Goal: Transaction & Acquisition: Book appointment/travel/reservation

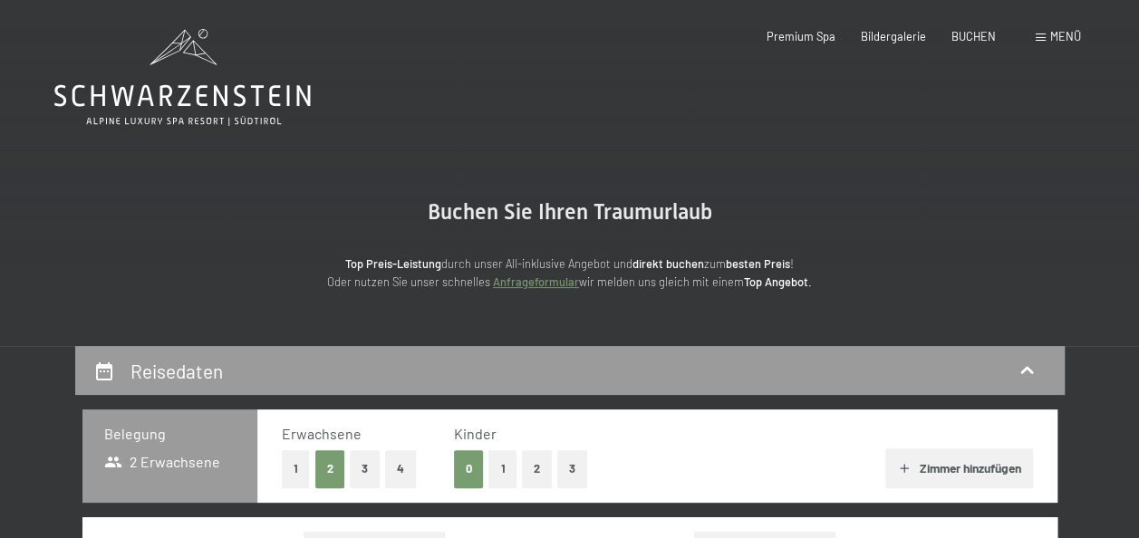
click at [506, 471] on button "1" at bounding box center [502, 468] width 28 height 37
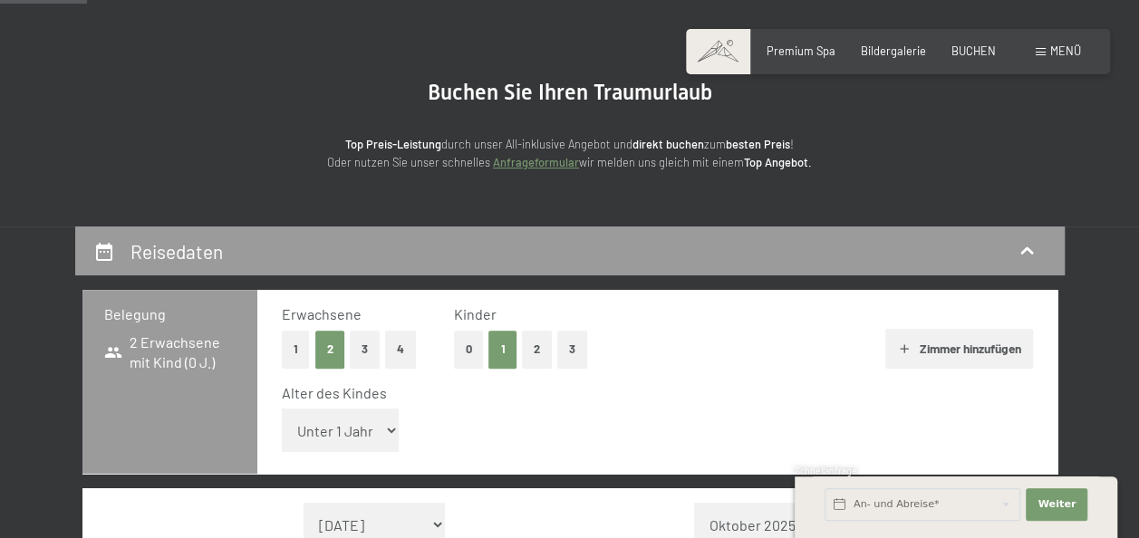
scroll to position [181, 0]
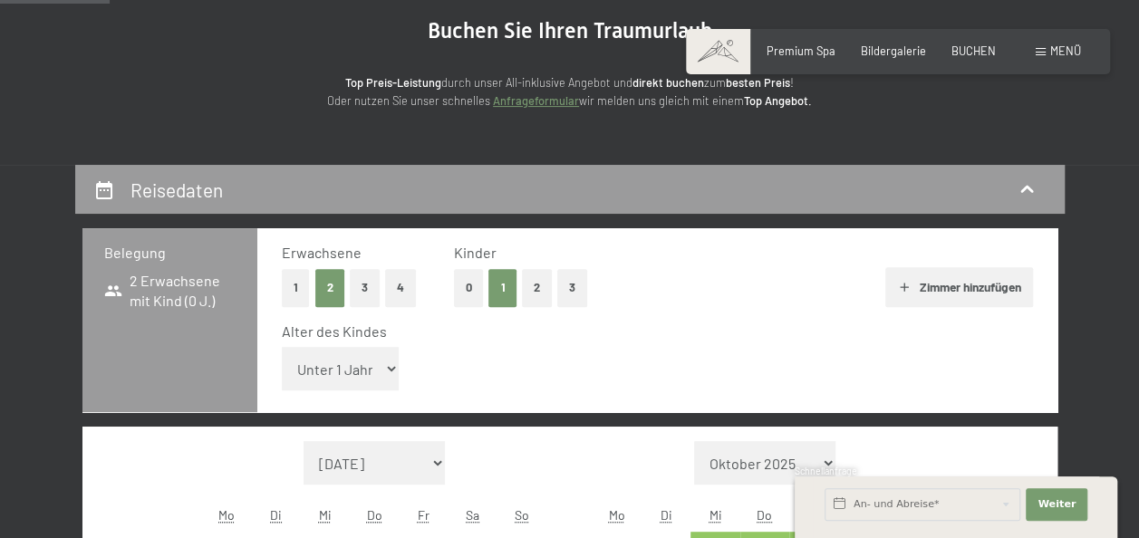
click at [382, 379] on select "Unter 1 Jahr 1 Jahr 2 Jahre 3 Jahre 4 Jahre 5 Jahre 6 Jahre 7 Jahre 8 Jahre 9 J…" at bounding box center [341, 368] width 118 height 43
select select "9"
click at [282, 347] on select "Unter 1 Jahr 1 Jahr 2 Jahre 3 Jahre 4 Jahre 5 Jahre 6 Jahre 7 Jahre 8 Jahre 9 J…" at bounding box center [341, 368] width 118 height 43
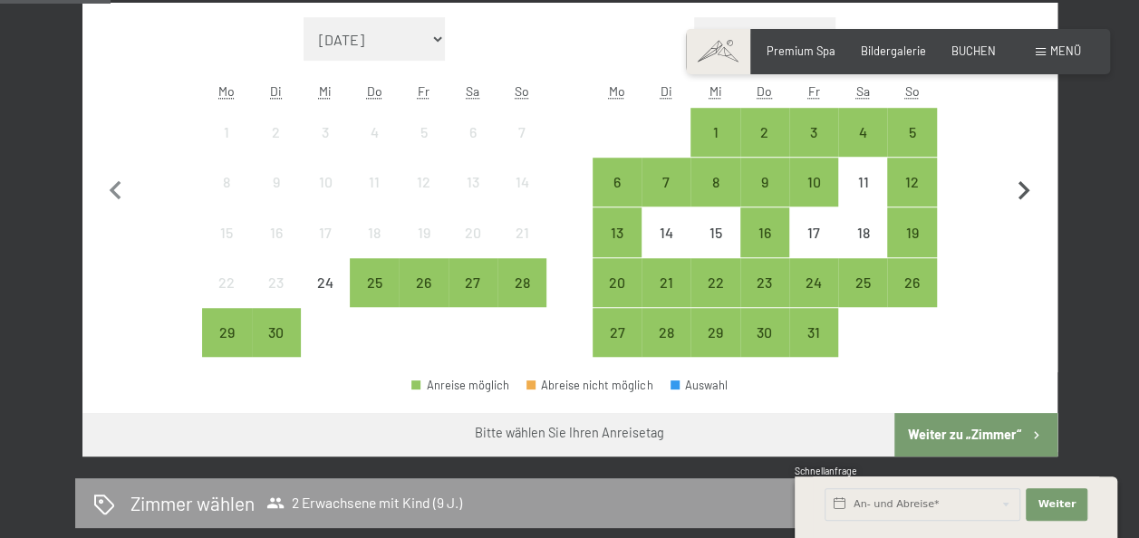
scroll to position [634, 0]
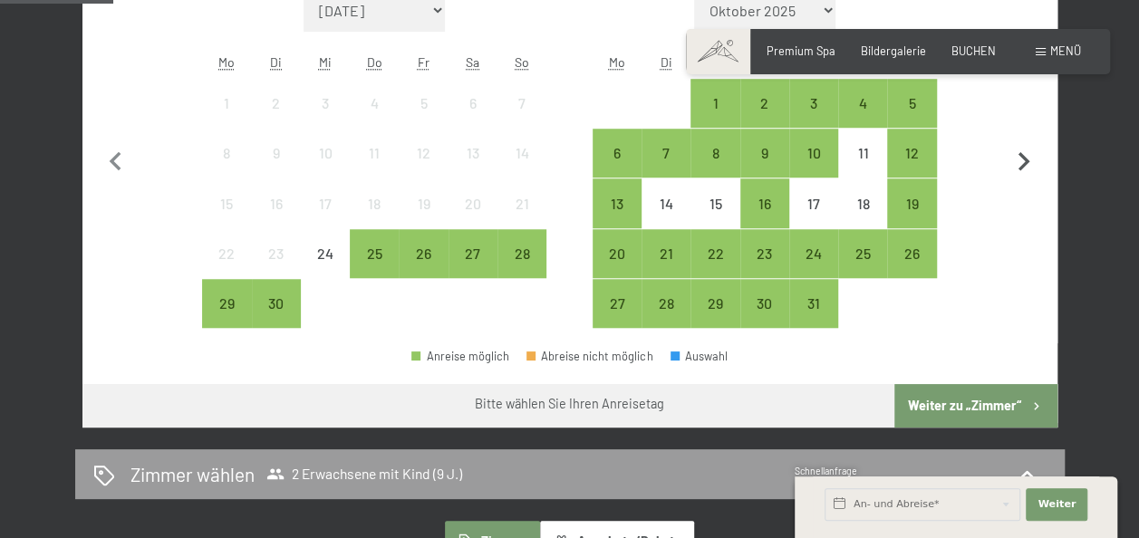
click at [1029, 163] on icon "button" at bounding box center [1024, 162] width 38 height 38
select select "[DATE]"
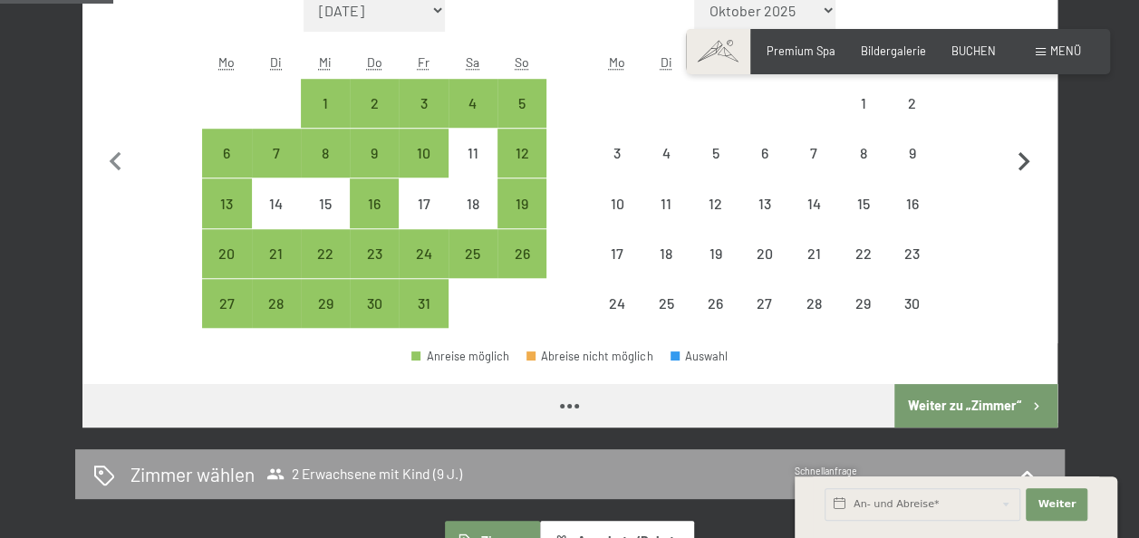
click at [1029, 161] on icon "button" at bounding box center [1024, 162] width 38 height 38
select select "[DATE]"
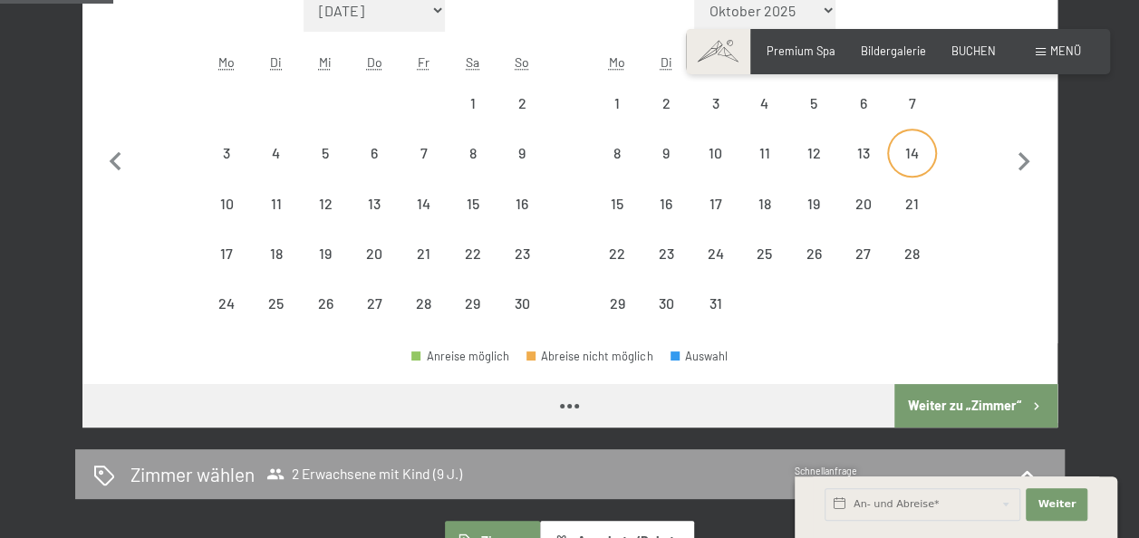
select select "[DATE]"
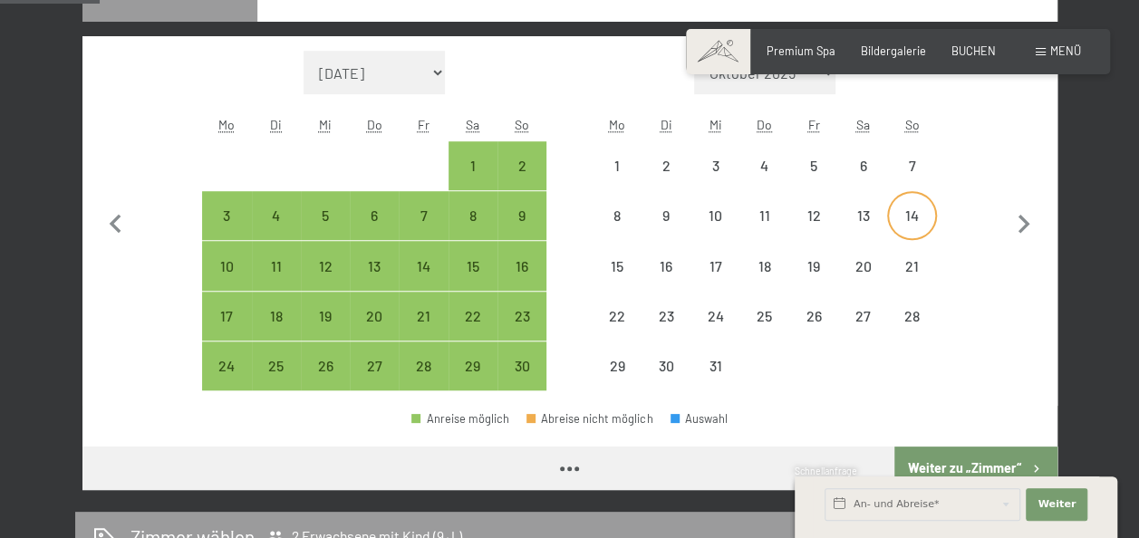
scroll to position [544, 0]
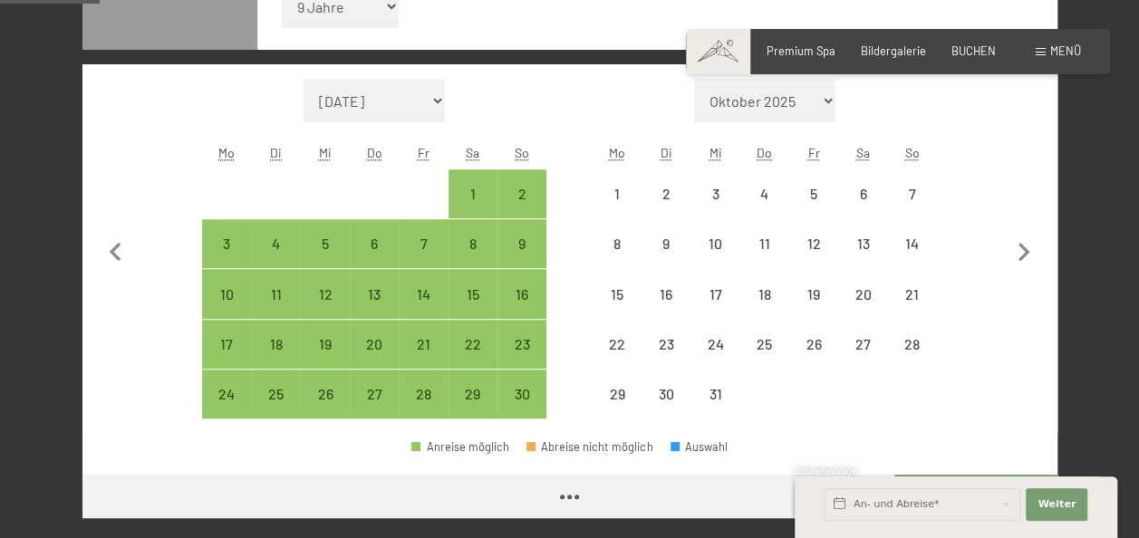
select select "[DATE]"
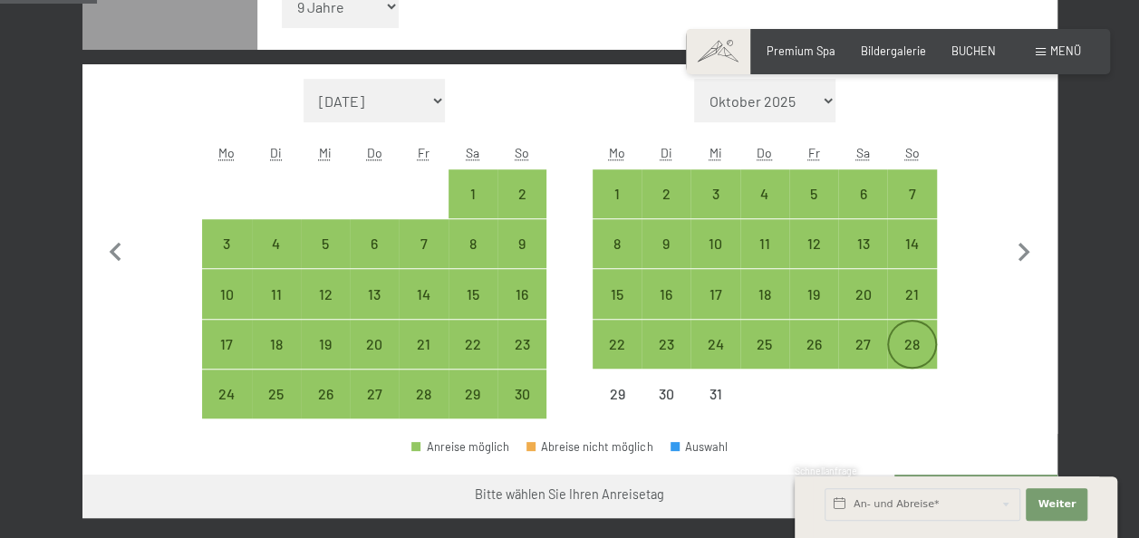
click at [902, 346] on div "28" at bounding box center [911, 359] width 45 height 45
select select "[DATE]"
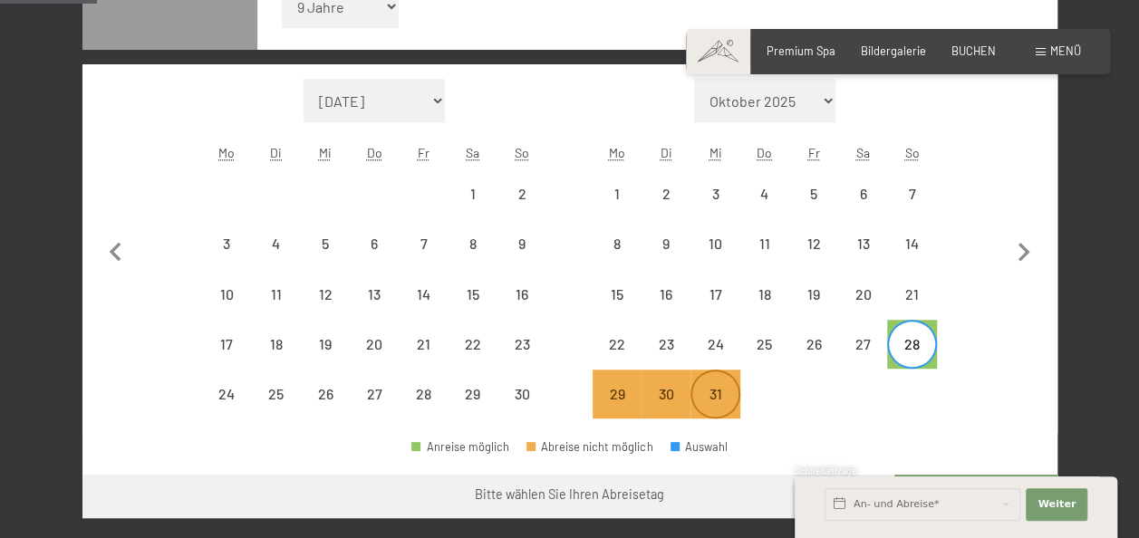
click at [723, 392] on div "31" at bounding box center [714, 409] width 45 height 45
select select "[DATE]"
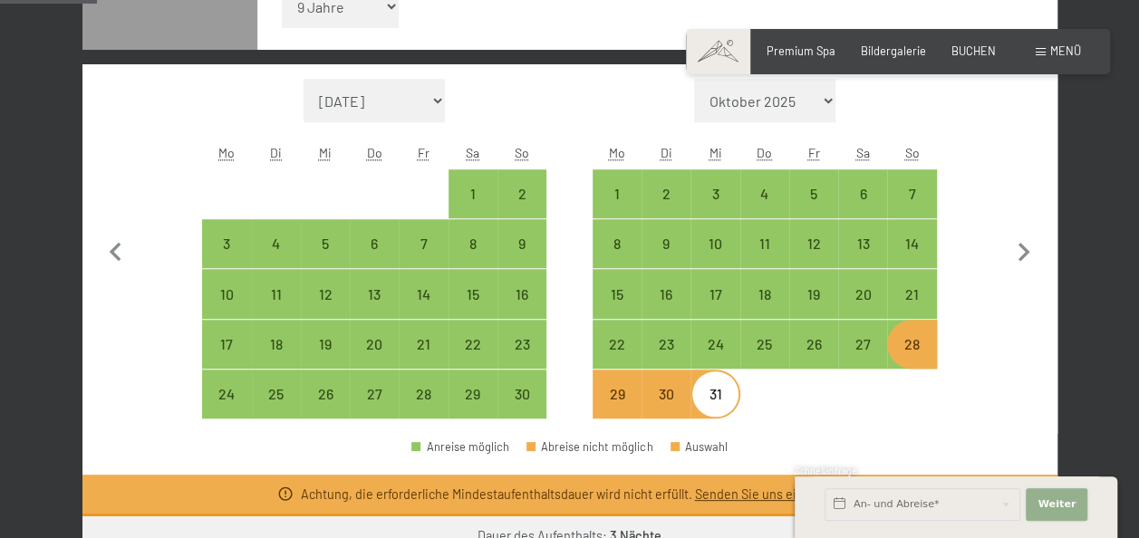
click at [1067, 506] on span "Weiter" at bounding box center [1056, 504] width 38 height 14
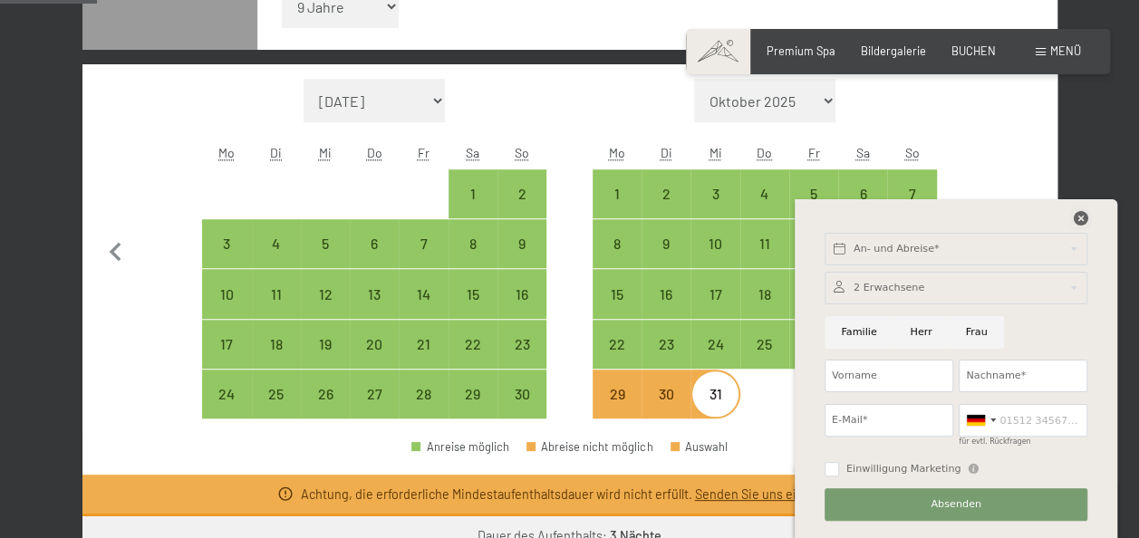
click at [1079, 214] on icon at bounding box center [1080, 218] width 14 height 14
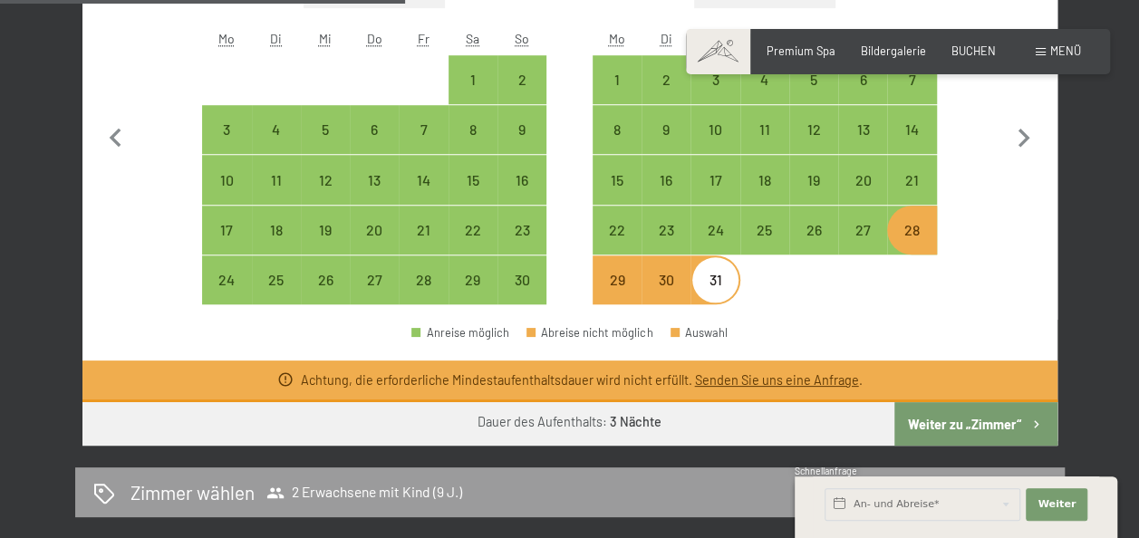
scroll to position [634, 0]
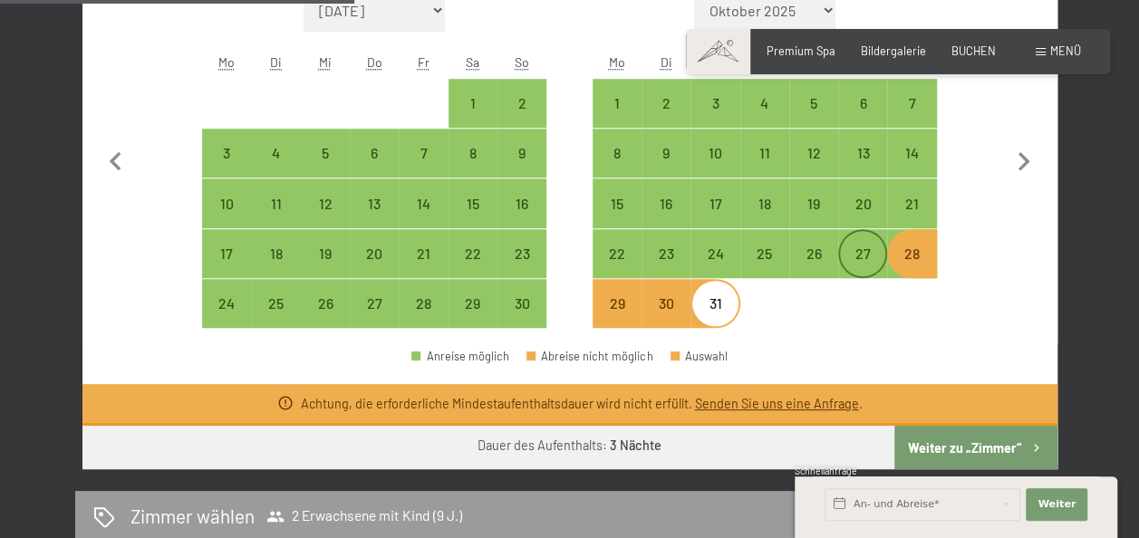
click at [857, 260] on div "27" at bounding box center [862, 268] width 45 height 45
select select "[DATE]"
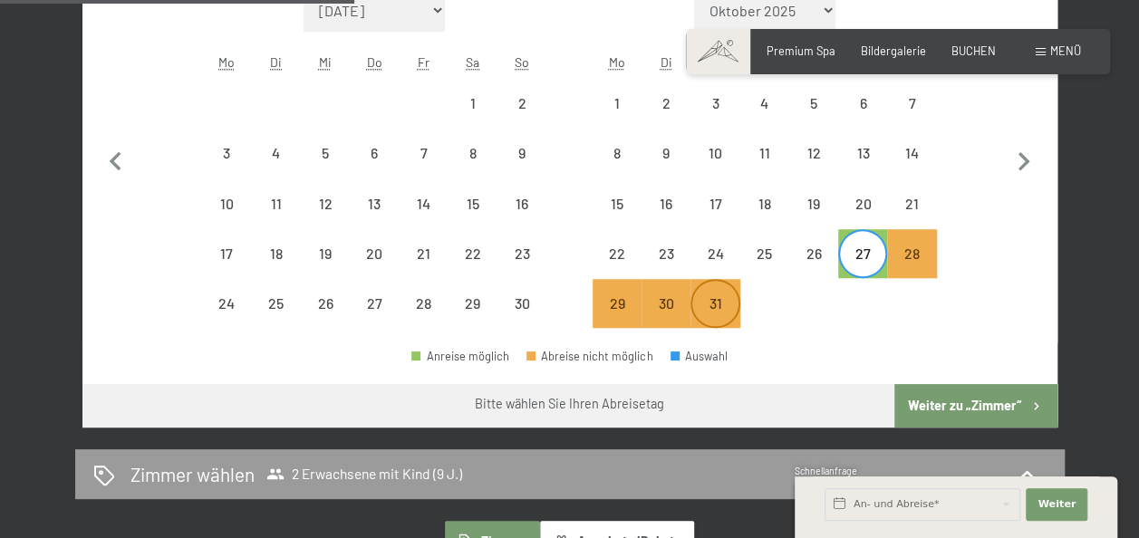
click at [717, 309] on div "31" at bounding box center [714, 318] width 45 height 45
select select "[DATE]"
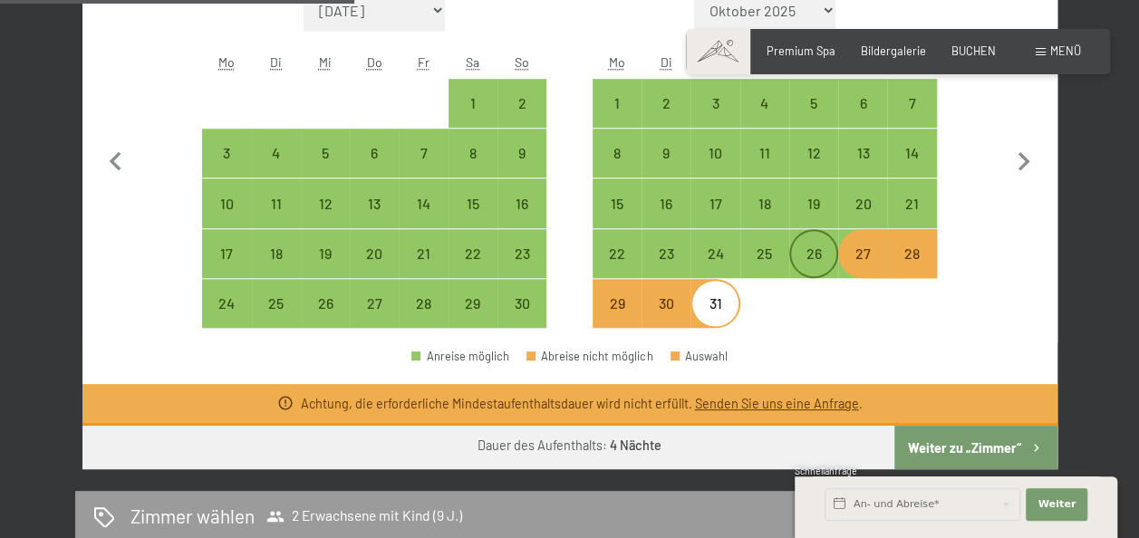
click at [801, 259] on div "26" at bounding box center [813, 268] width 45 height 45
select select "[DATE]"
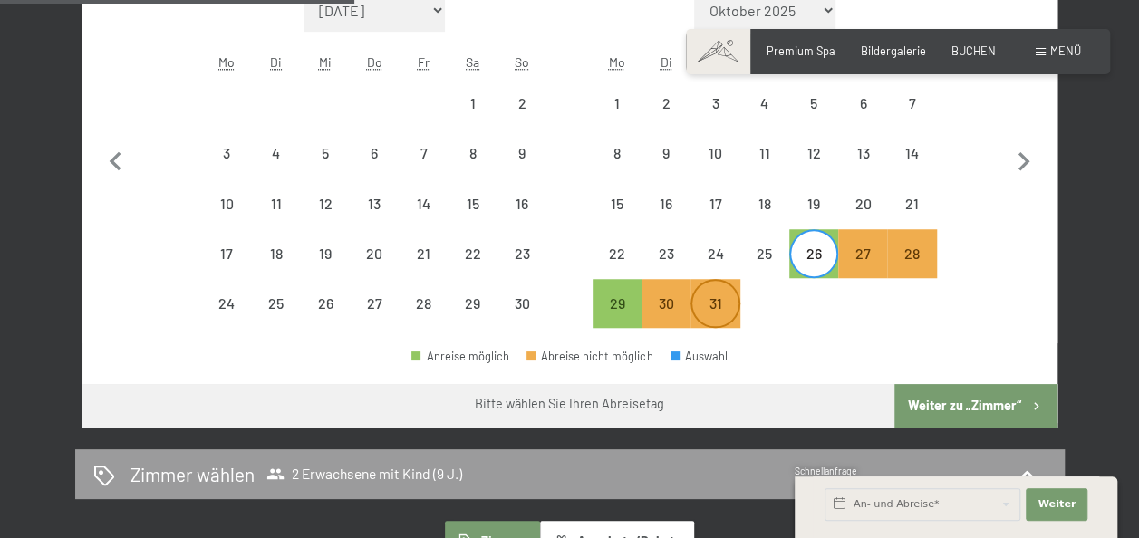
click at [708, 311] on div "31" at bounding box center [714, 318] width 45 height 45
select select "[DATE]"
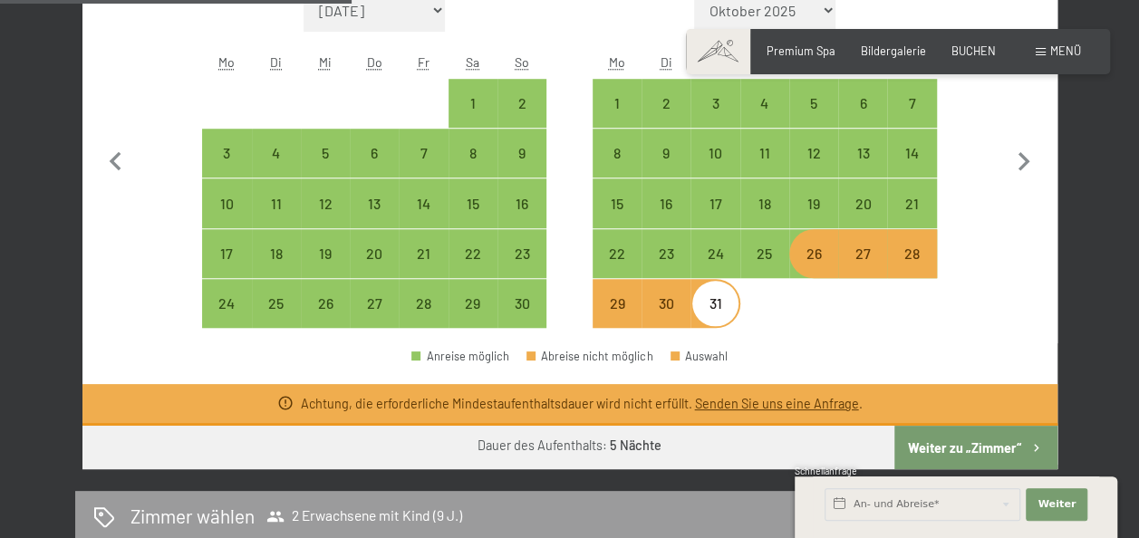
scroll to position [544, 0]
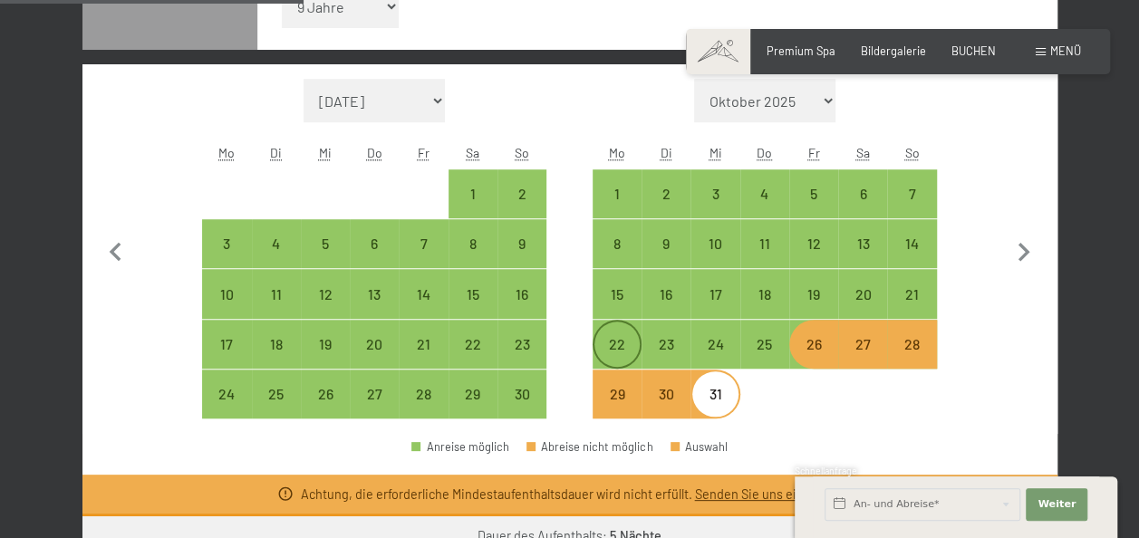
click at [618, 357] on div "22" at bounding box center [616, 359] width 45 height 45
select select "[DATE]"
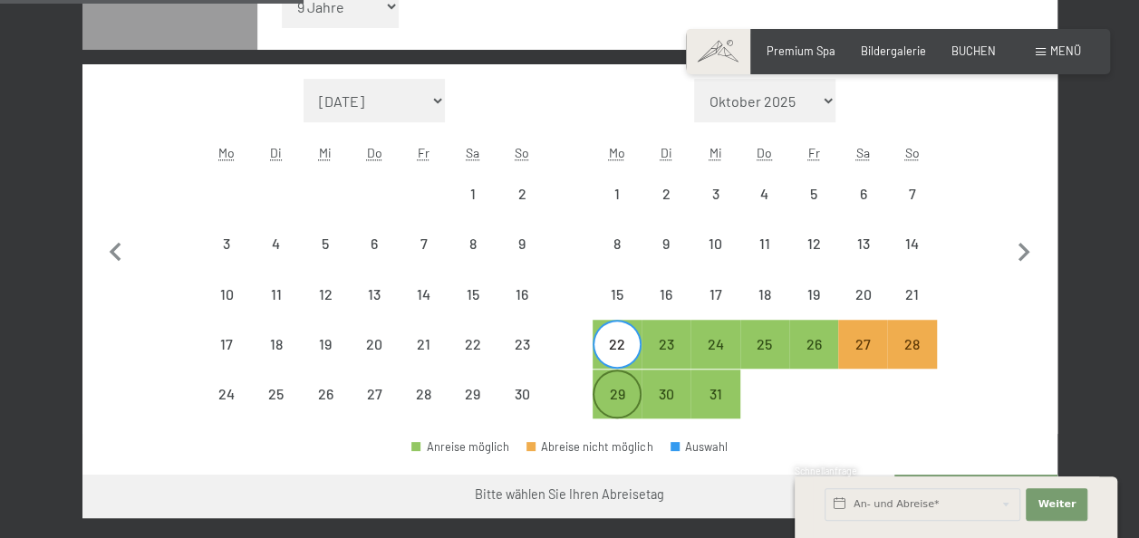
click at [614, 392] on div "29" at bounding box center [616, 409] width 45 height 45
select select "[DATE]"
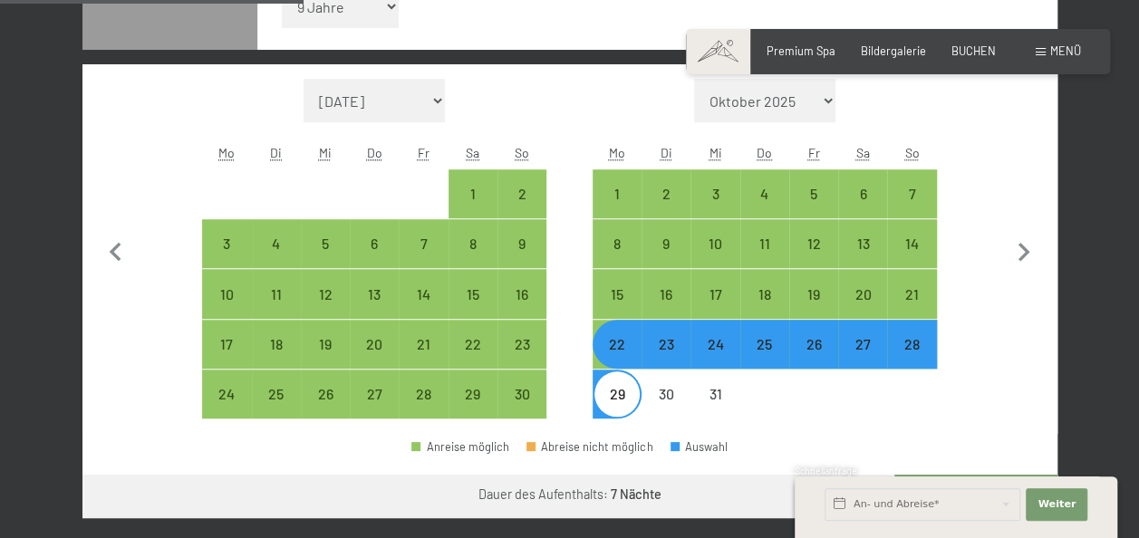
click at [771, 353] on div "25" at bounding box center [764, 359] width 45 height 45
select select "[DATE]"
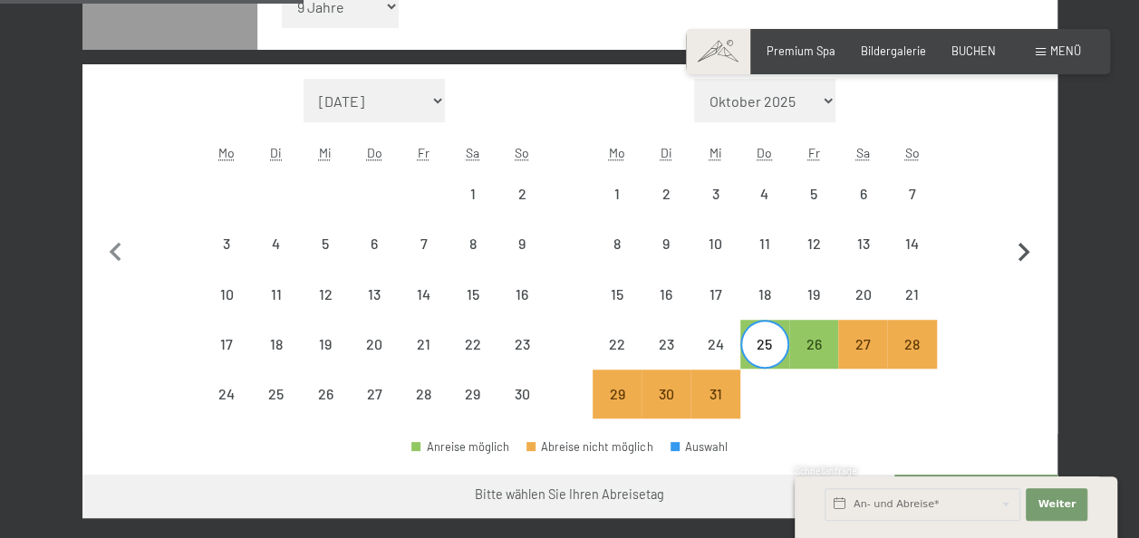
click at [1020, 248] on icon "button" at bounding box center [1024, 253] width 38 height 38
select select "[DATE]"
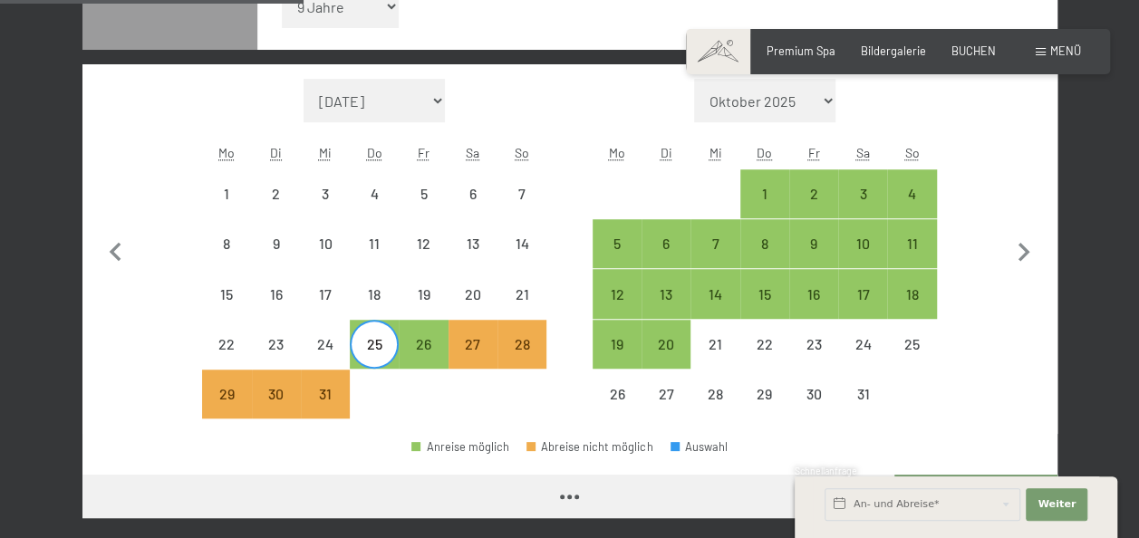
select select "[DATE]"
click at [757, 182] on div "1" at bounding box center [764, 193] width 45 height 45
select select "[DATE]"
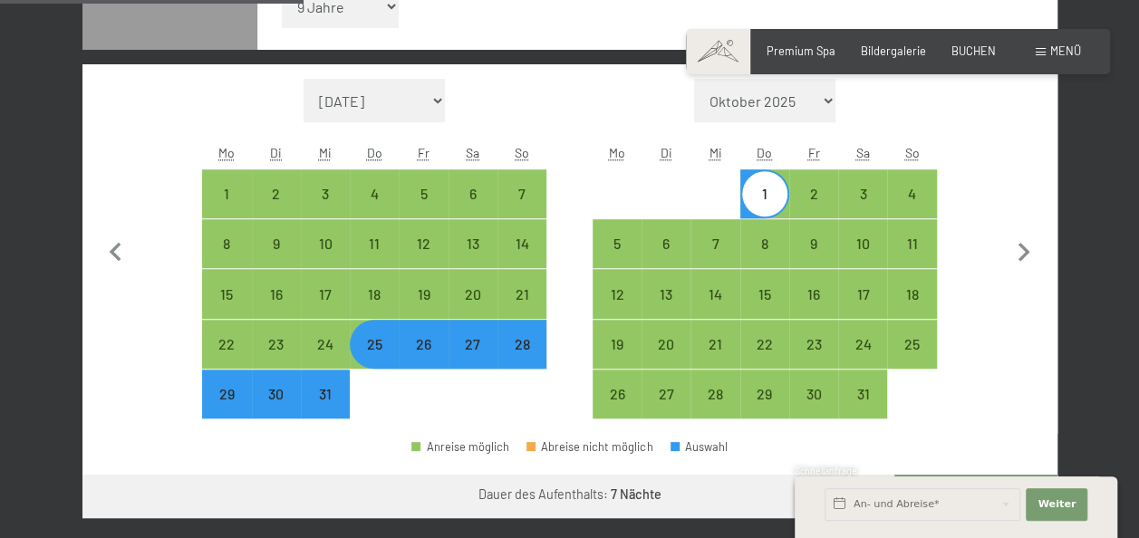
click at [381, 352] on div "25" at bounding box center [374, 359] width 45 height 45
select select "[DATE]"
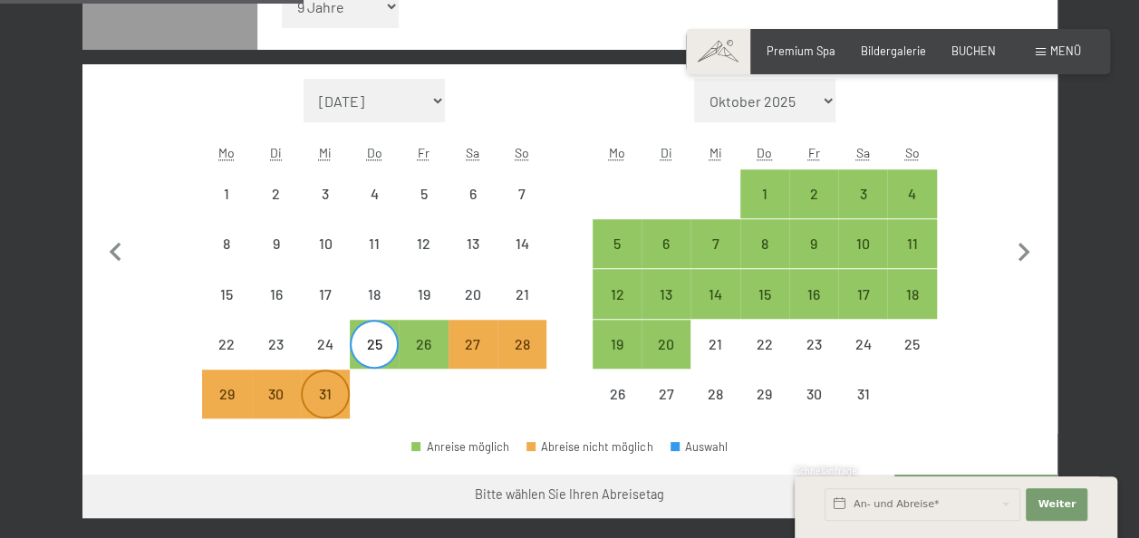
click at [326, 403] on div "31" at bounding box center [325, 409] width 45 height 45
select select "[DATE]"
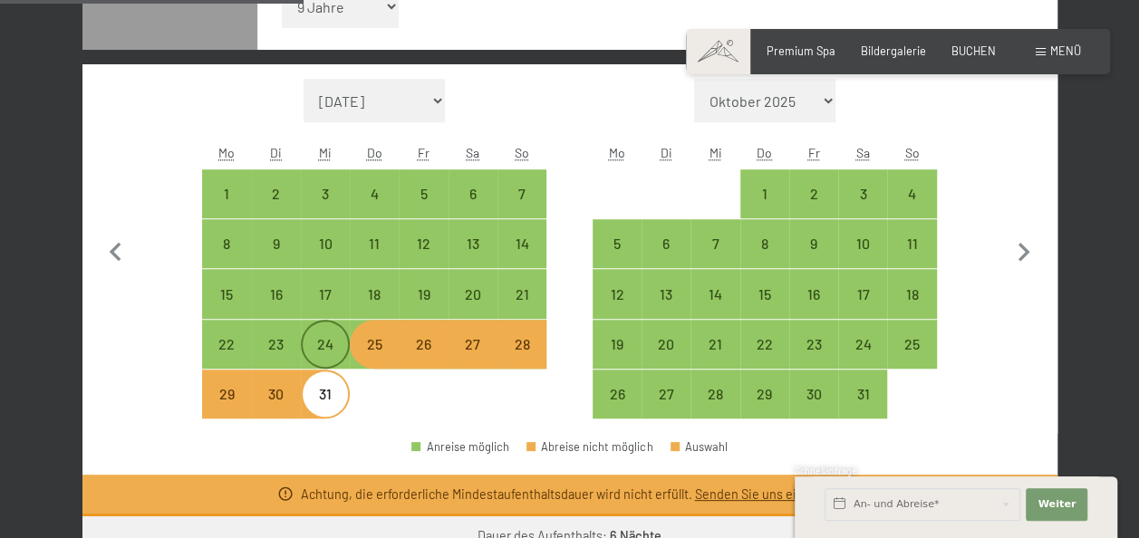
click at [321, 349] on div "24" at bounding box center [325, 359] width 45 height 45
select select "[DATE]"
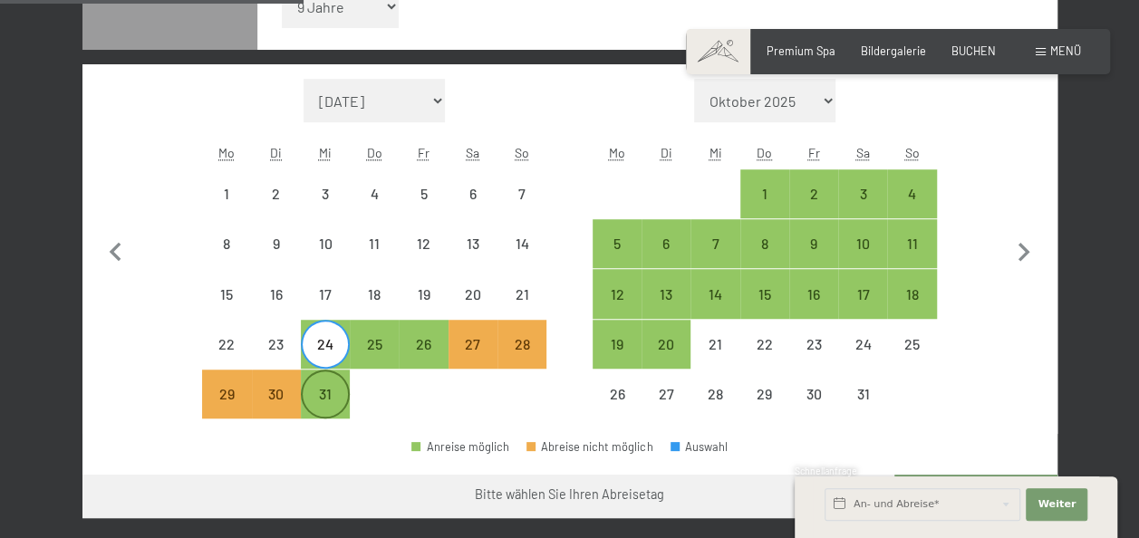
click at [335, 402] on div "31" at bounding box center [325, 409] width 45 height 45
select select "[DATE]"
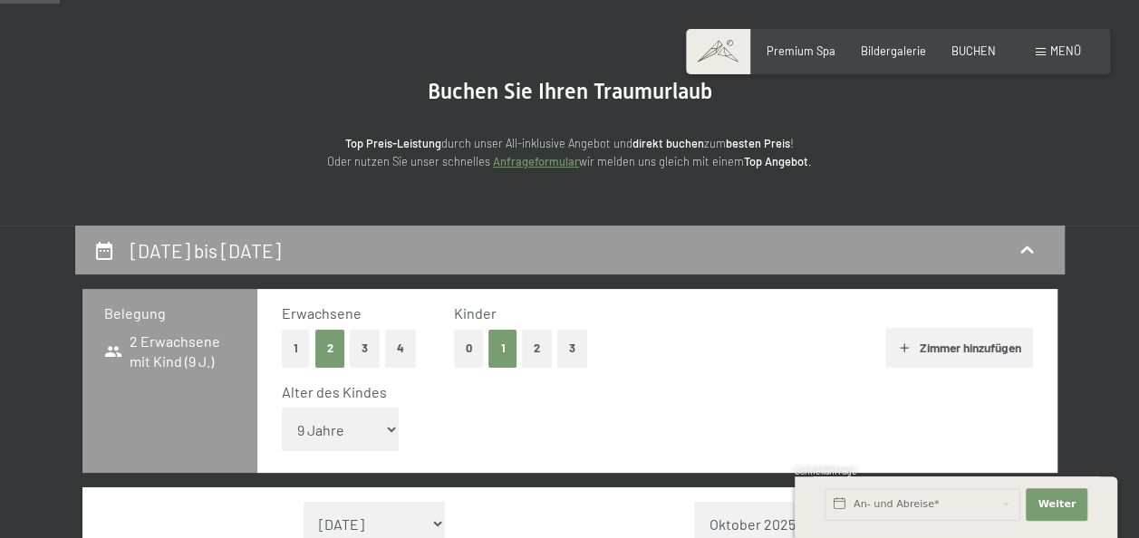
scroll to position [272, 0]
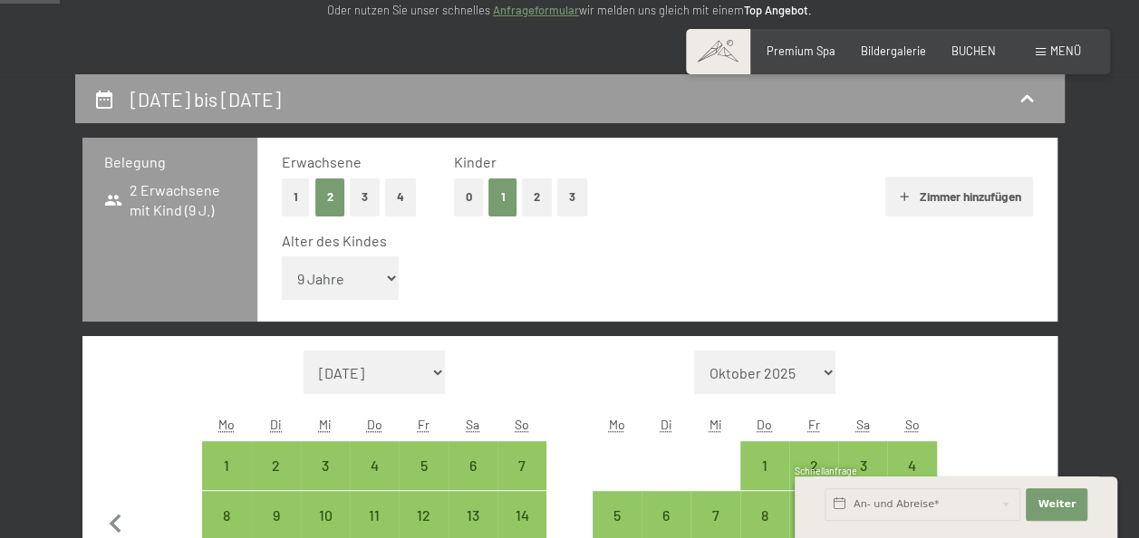
click at [471, 193] on button "0" at bounding box center [469, 196] width 30 height 37
select select "[DATE]"
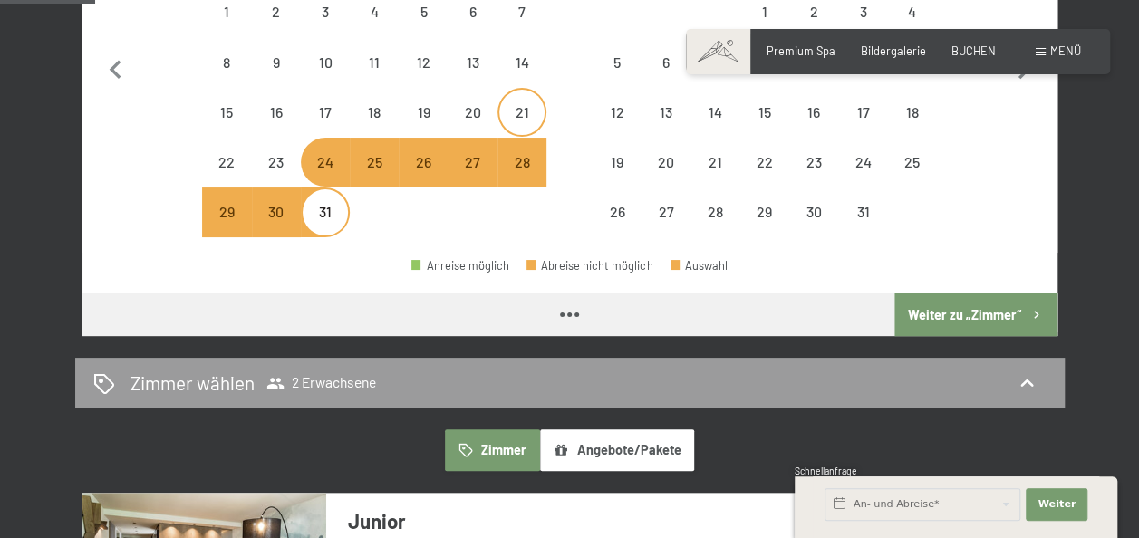
select select "[DATE]"
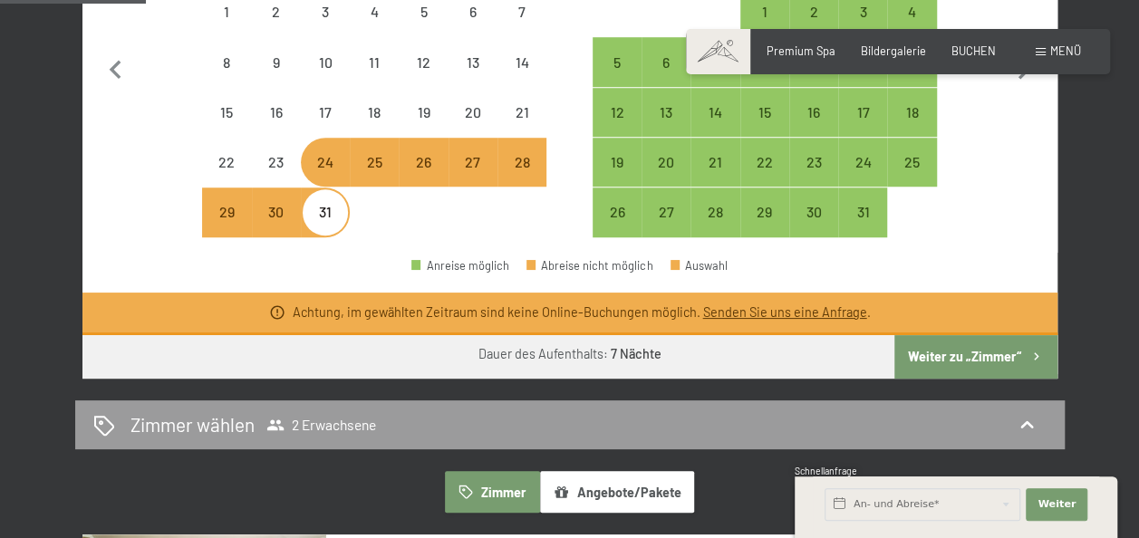
select select "[DATE]"
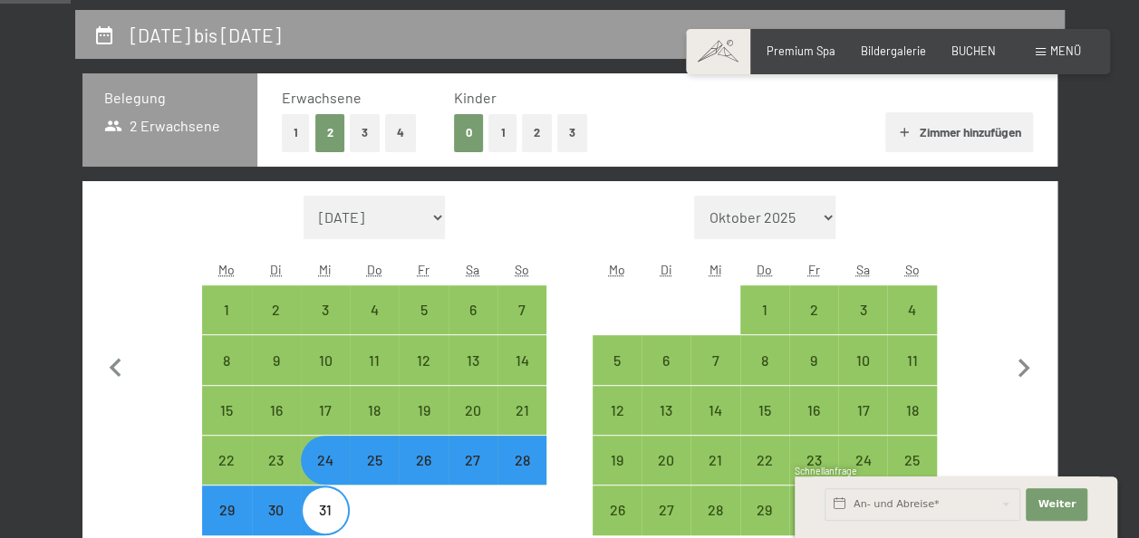
scroll to position [362, 0]
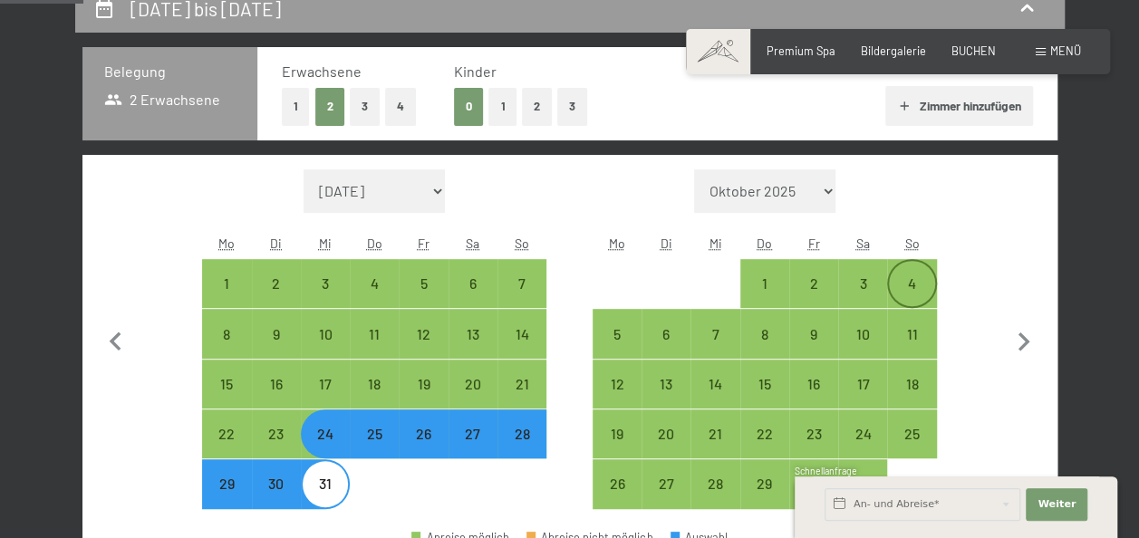
click at [919, 286] on div "4" at bounding box center [911, 298] width 45 height 45
select select "[DATE]"
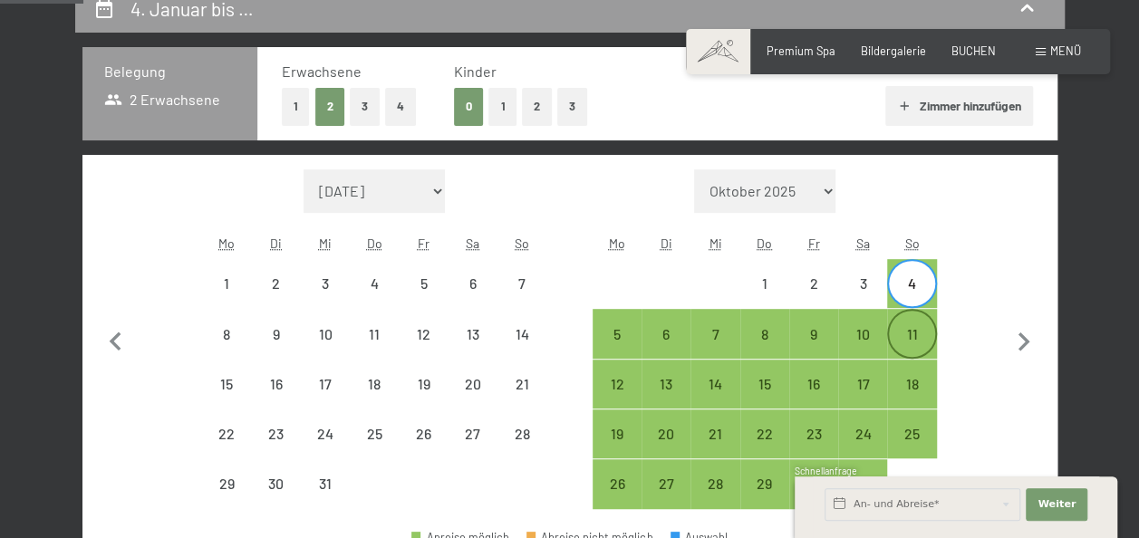
click at [920, 327] on div "11" at bounding box center [911, 349] width 45 height 45
select select "[DATE]"
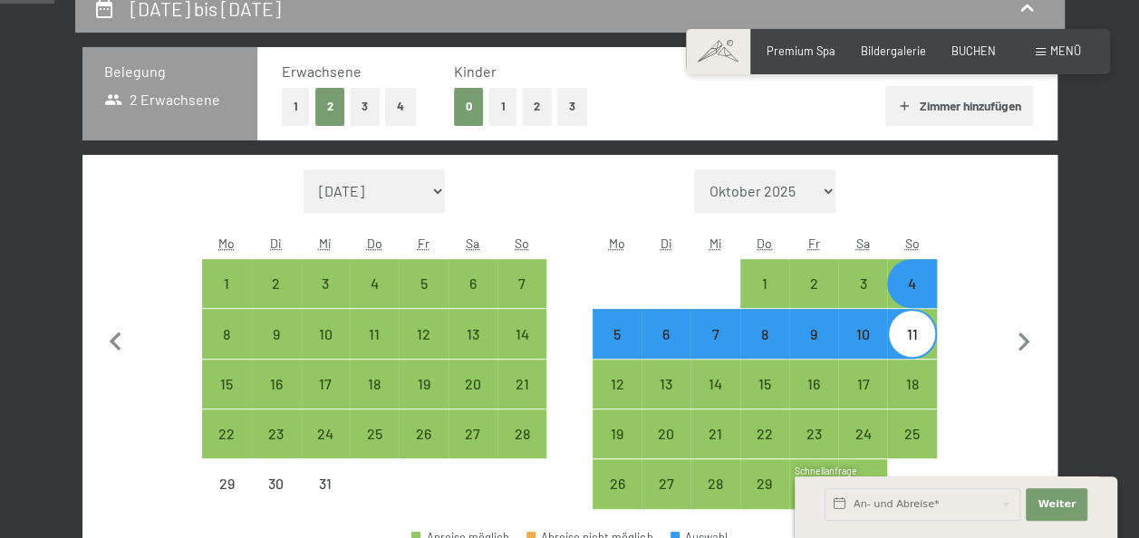
scroll to position [544, 0]
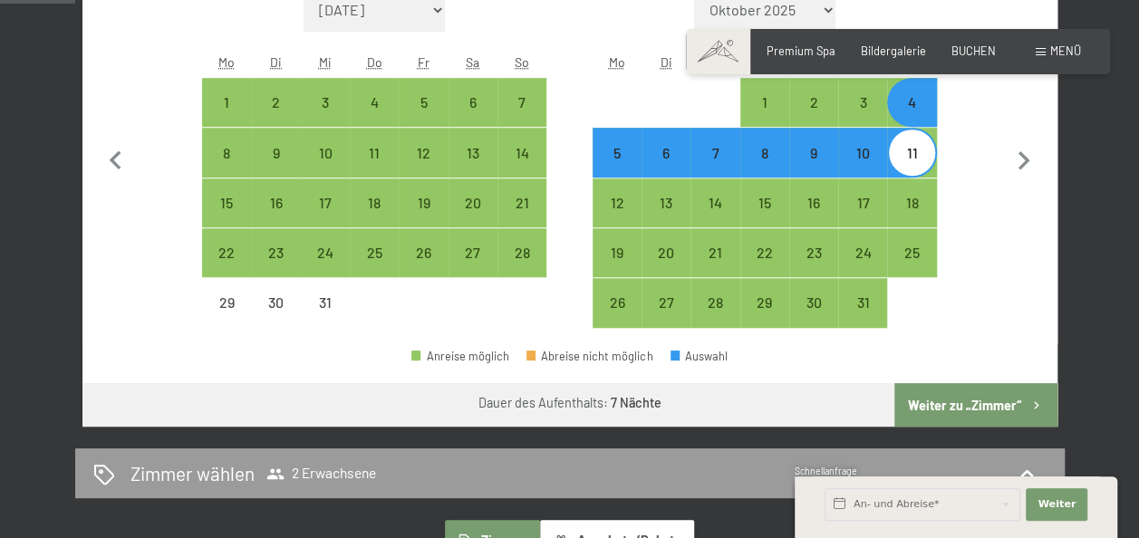
click at [959, 400] on button "Weiter zu „Zimmer“" at bounding box center [975, 404] width 162 height 43
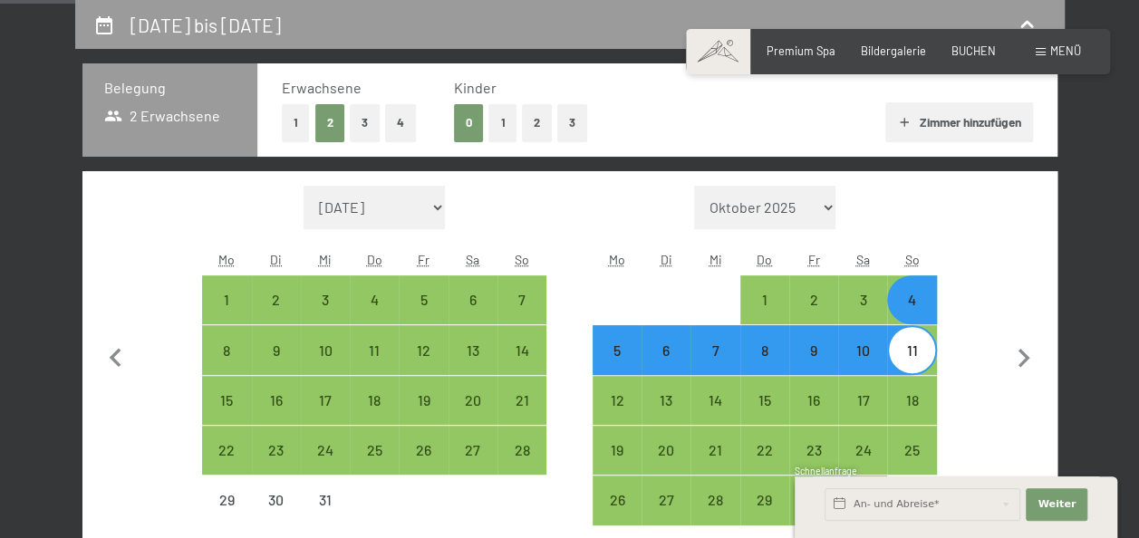
select select "[DATE]"
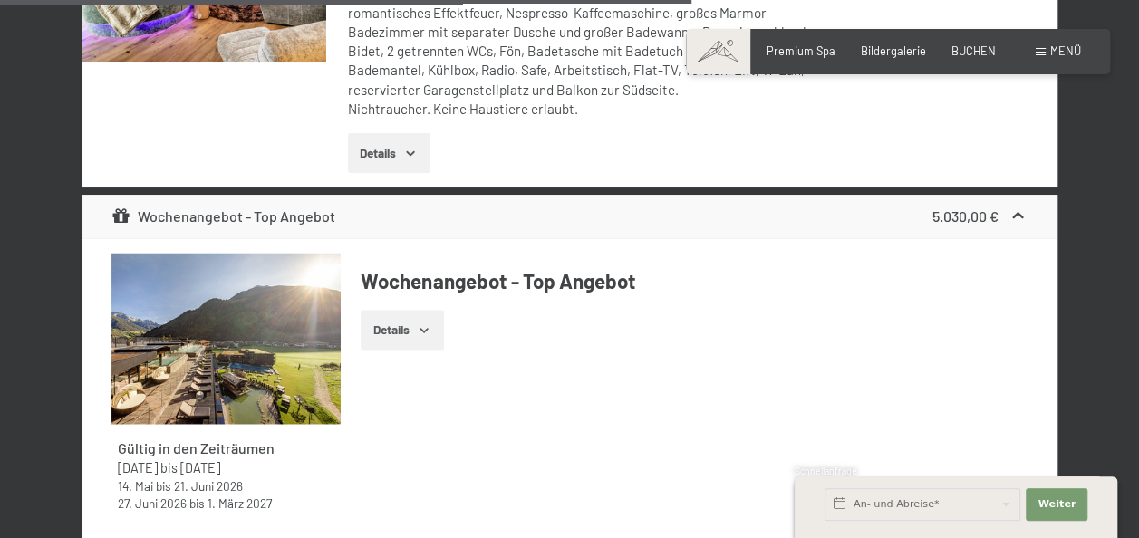
scroll to position [4695, 0]
